Goal: Task Accomplishment & Management: Manage account settings

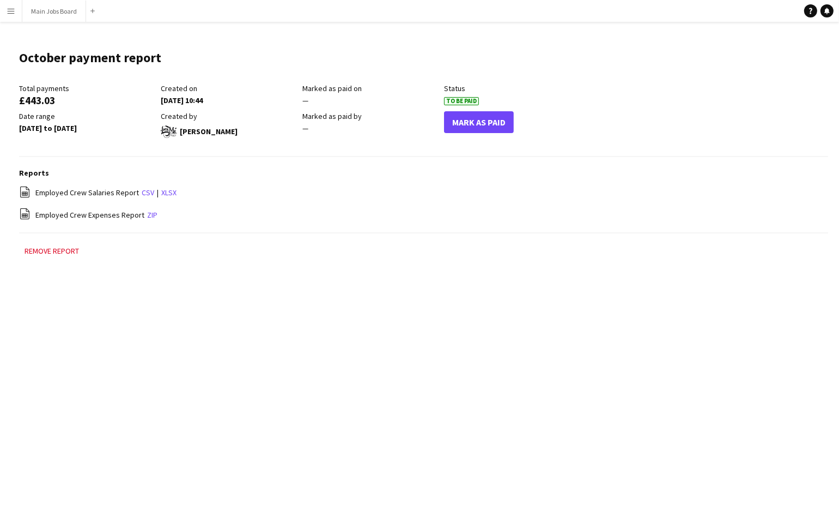
click at [16, 10] on button "Menu" at bounding box center [11, 11] width 22 height 22
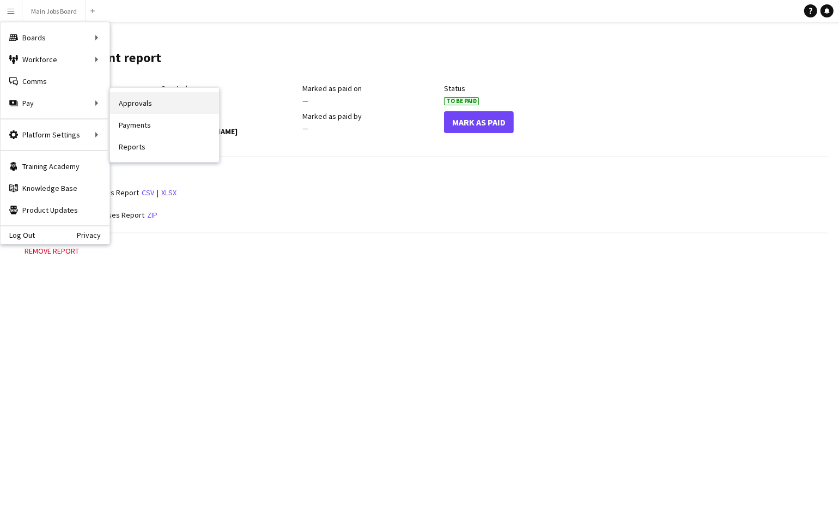
click at [154, 107] on link "Approvals" at bounding box center [164, 103] width 109 height 22
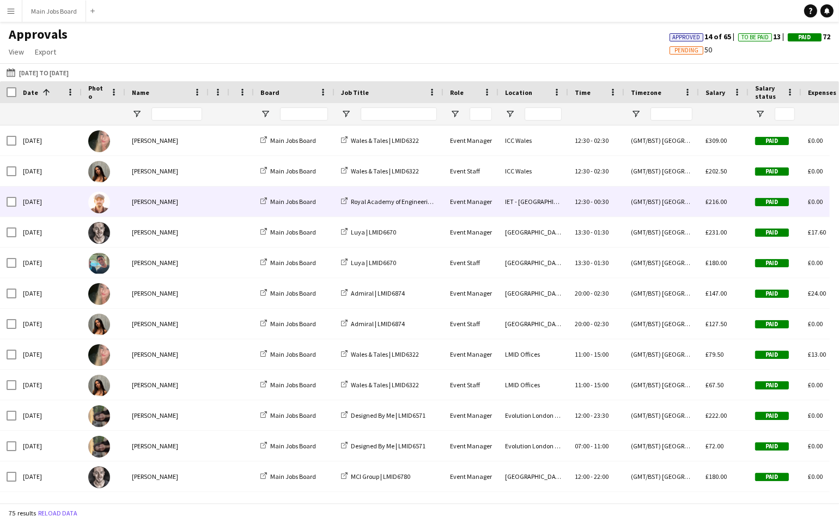
click at [167, 204] on div "[PERSON_NAME]" at bounding box center [166, 201] width 83 height 30
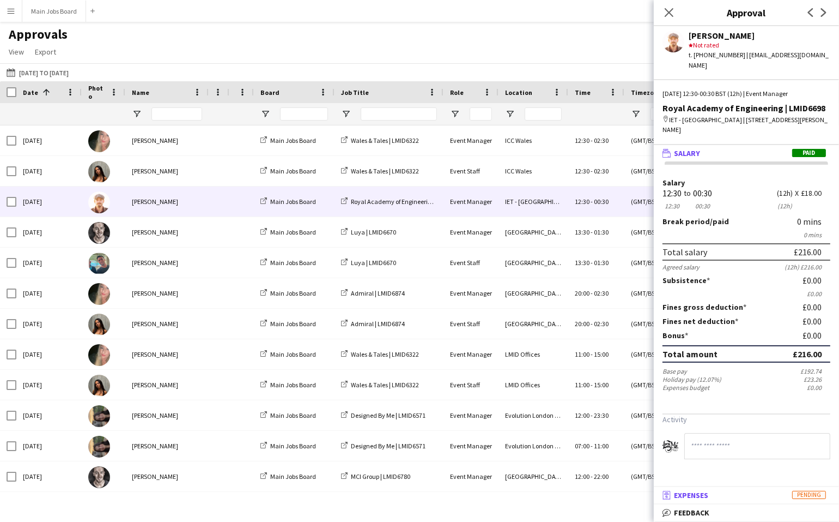
click at [703, 495] on span "Expenses" at bounding box center [691, 495] width 34 height 10
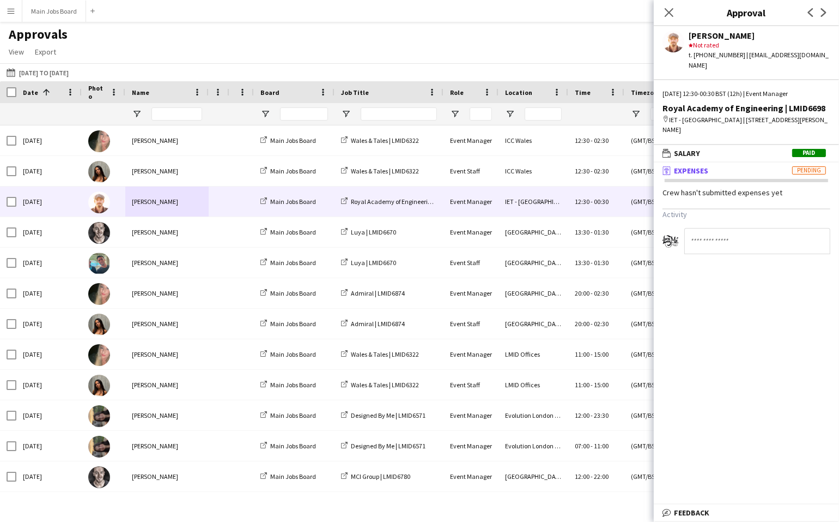
click at [187, 53] on div "Approvals View Customise view Customise filters Reset Filters Reset View Reset …" at bounding box center [419, 44] width 839 height 37
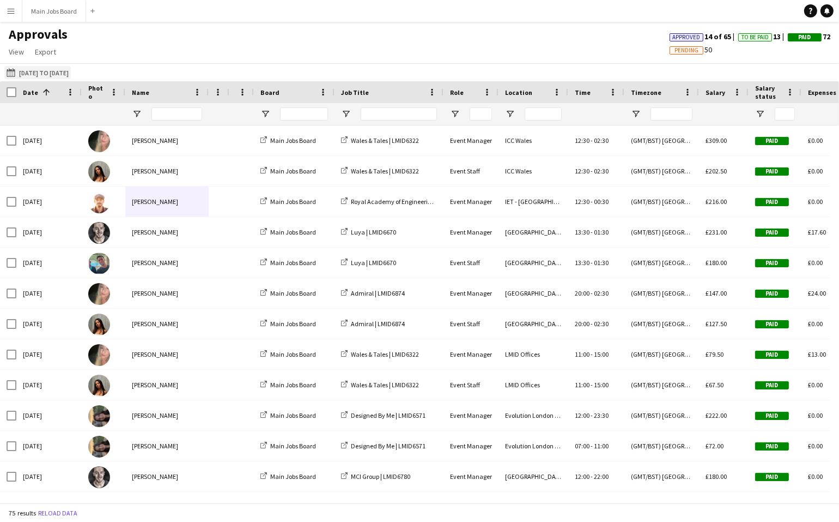
click at [42, 74] on button "[DATE] to [DATE] [DATE] to [DATE]" at bounding box center [37, 72] width 66 height 13
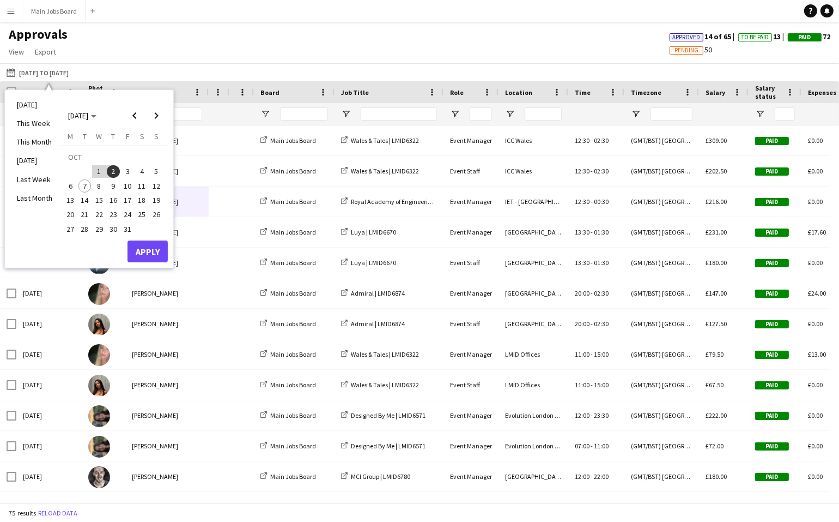
click at [113, 171] on span "2" at bounding box center [113, 171] width 13 height 13
click at [149, 252] on button "Apply" at bounding box center [148, 251] width 40 height 22
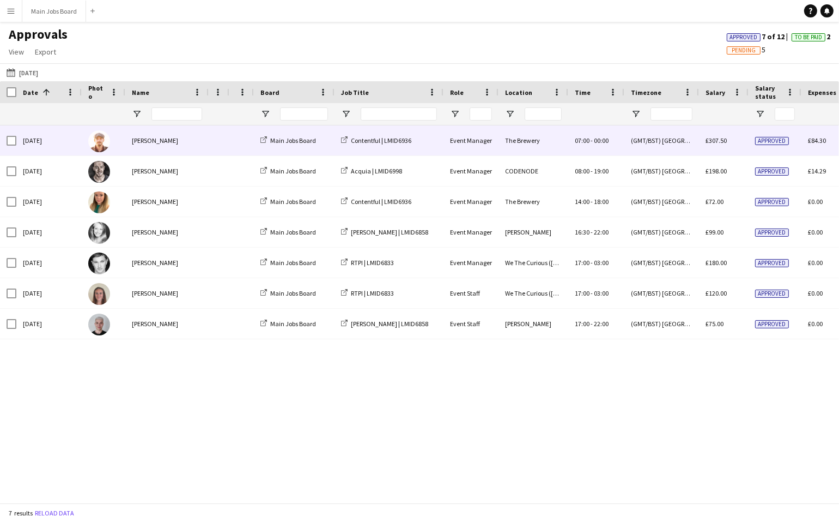
click at [191, 145] on div "[PERSON_NAME]" at bounding box center [166, 140] width 83 height 30
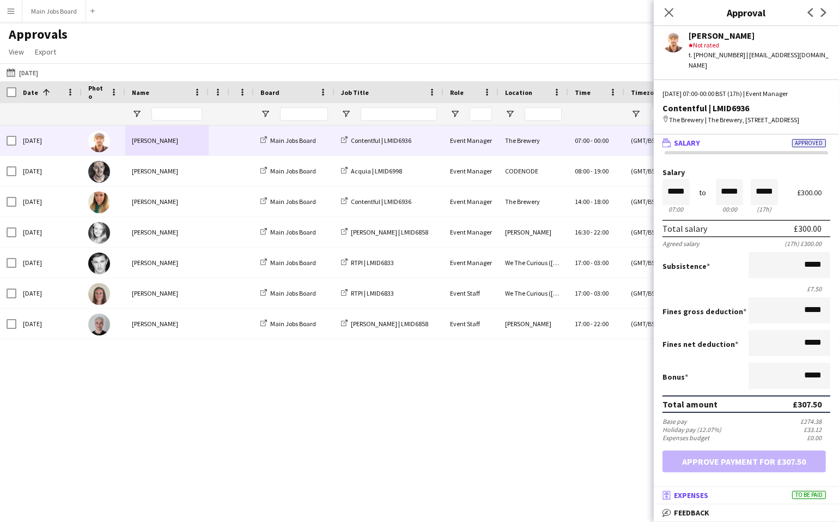
click at [697, 497] on span "Expenses" at bounding box center [691, 495] width 34 height 10
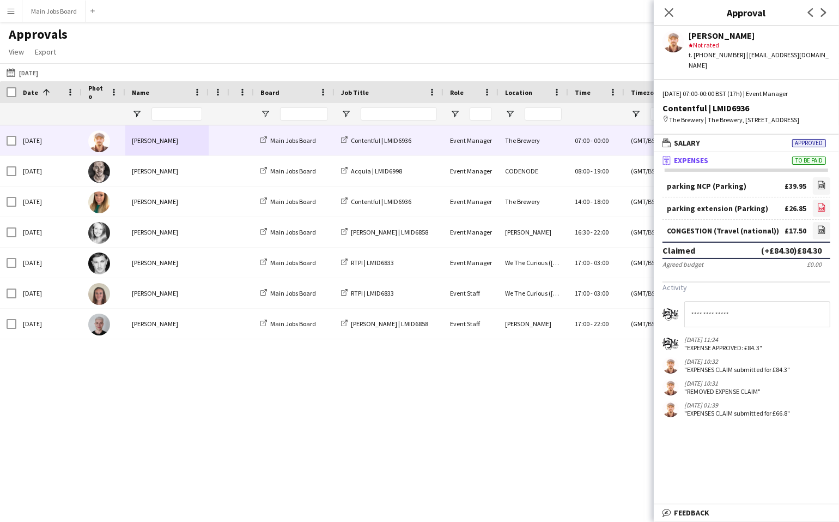
click at [821, 207] on icon at bounding box center [822, 208] width 4 height 3
